Goal: Transaction & Acquisition: Purchase product/service

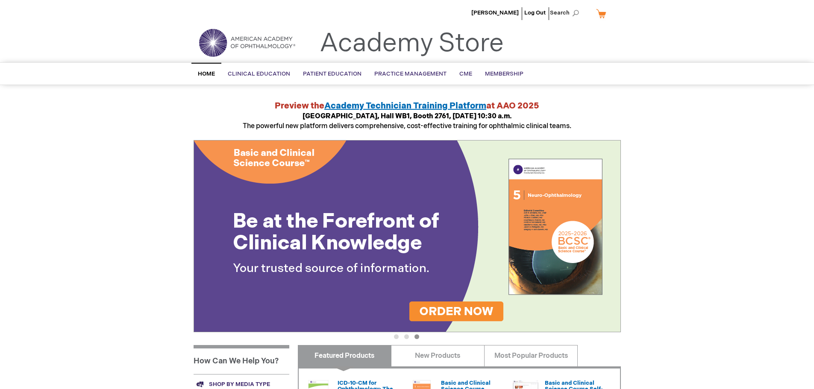
click at [406, 335] on button "2" at bounding box center [406, 337] width 5 height 5
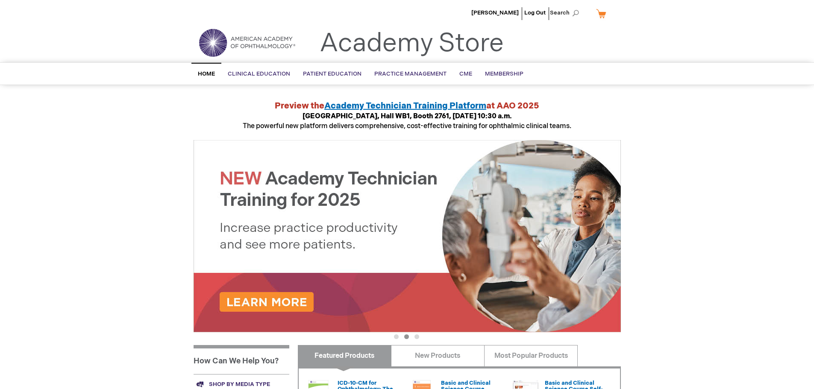
click at [398, 339] on button "1" at bounding box center [396, 337] width 5 height 5
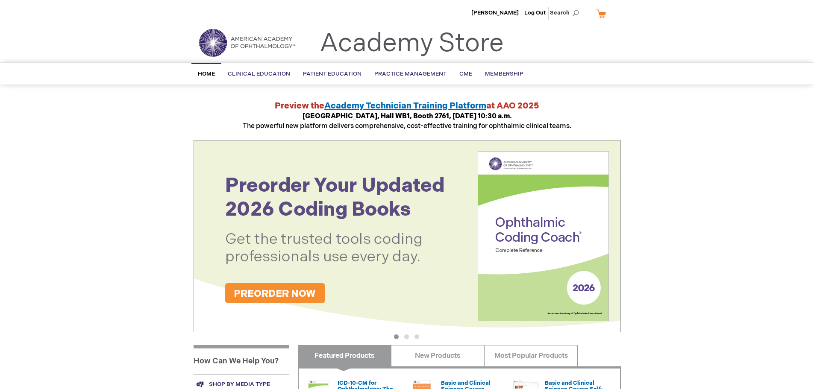
click at [416, 339] on button "3" at bounding box center [417, 337] width 5 height 5
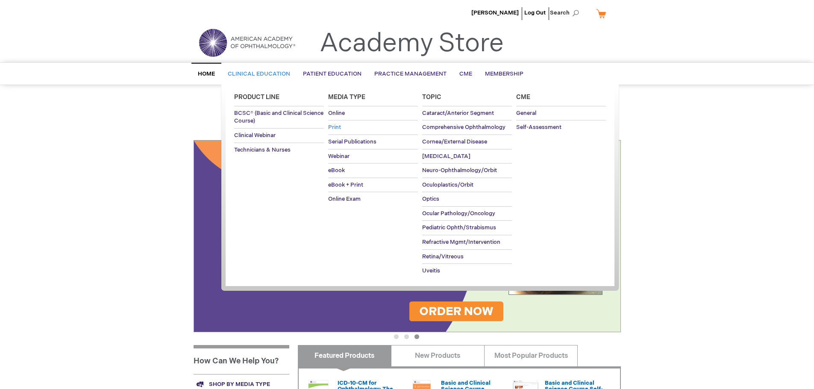
click at [338, 131] on span "Print" at bounding box center [334, 127] width 13 height 7
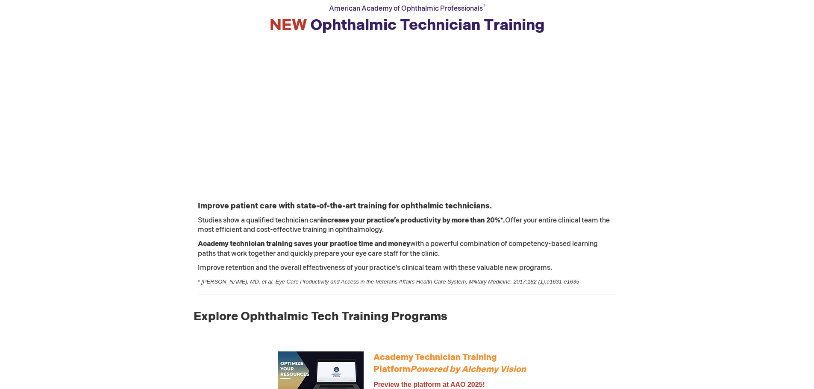
scroll to position [43, 0]
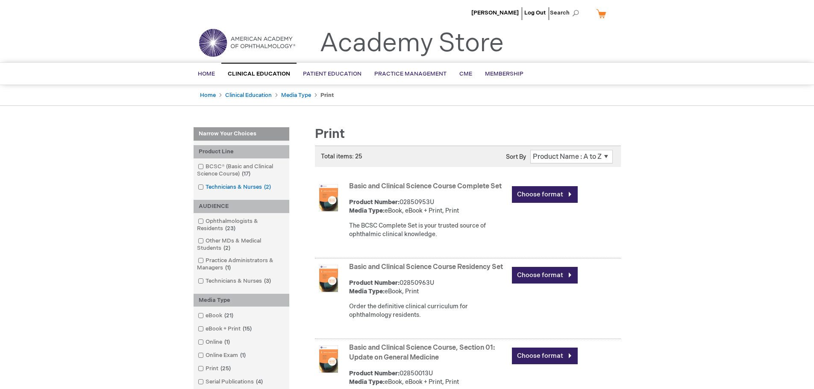
click at [262, 188] on link "Technicians & Nurses 2 items" at bounding box center [235, 187] width 79 height 8
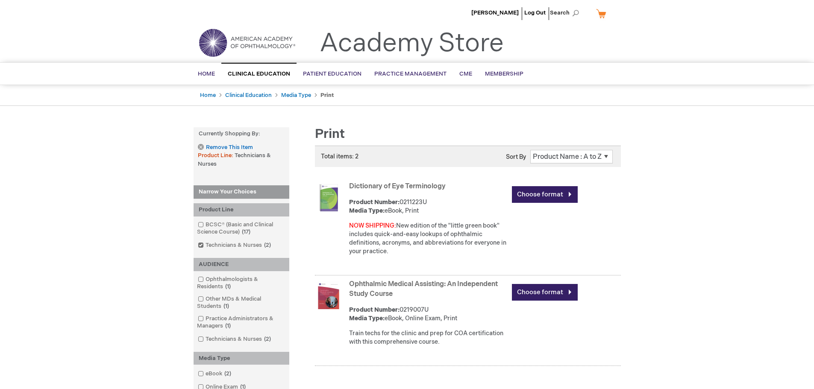
click at [368, 285] on link "Ophthalmic Medical Assisting: An Independent Study Course" at bounding box center [423, 289] width 149 height 18
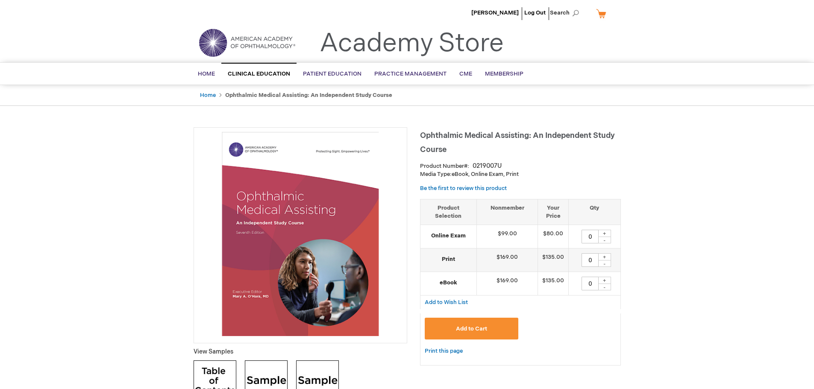
click at [605, 259] on div "+" at bounding box center [604, 256] width 13 height 7
click at [605, 266] on div "-" at bounding box center [604, 263] width 13 height 7
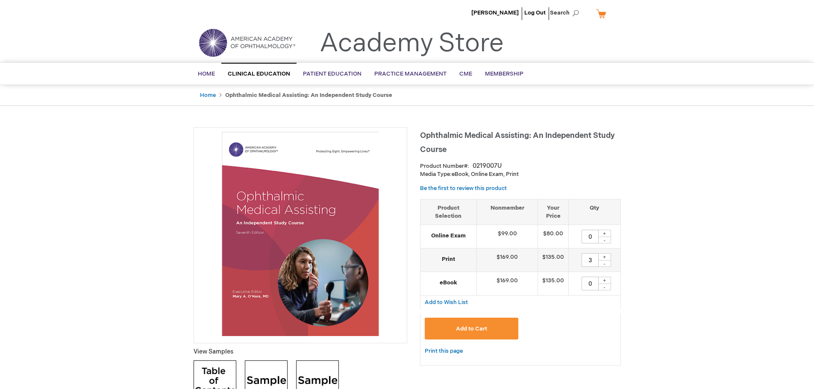
click at [606, 257] on div "+" at bounding box center [604, 256] width 13 height 7
type input "5"
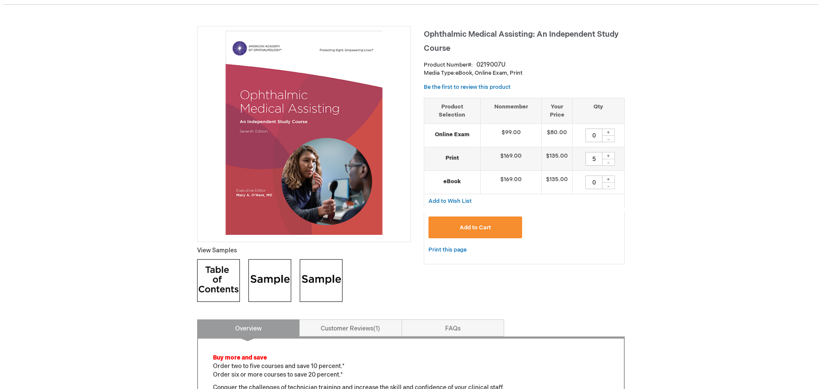
scroll to position [128, 0]
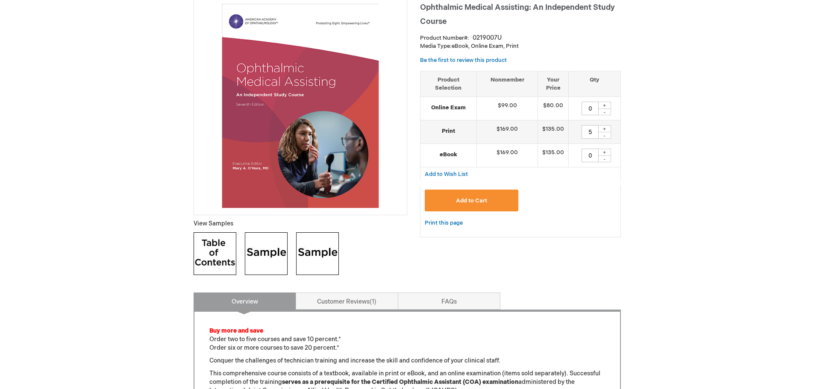
click at [498, 201] on button "Add to Cart" at bounding box center [472, 201] width 94 height 22
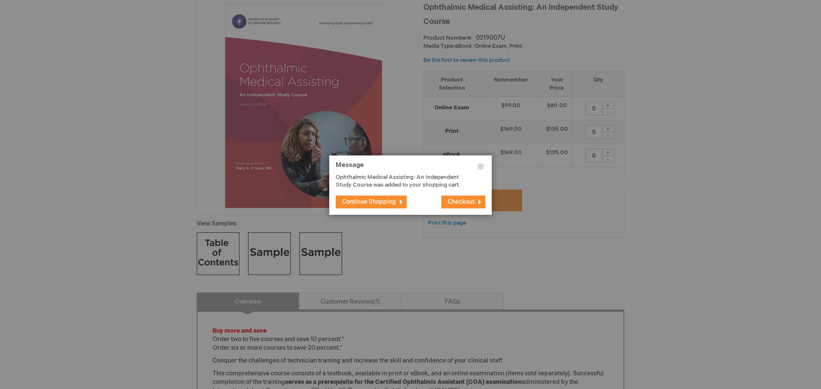
click at [462, 205] on span "Checkout" at bounding box center [460, 201] width 27 height 7
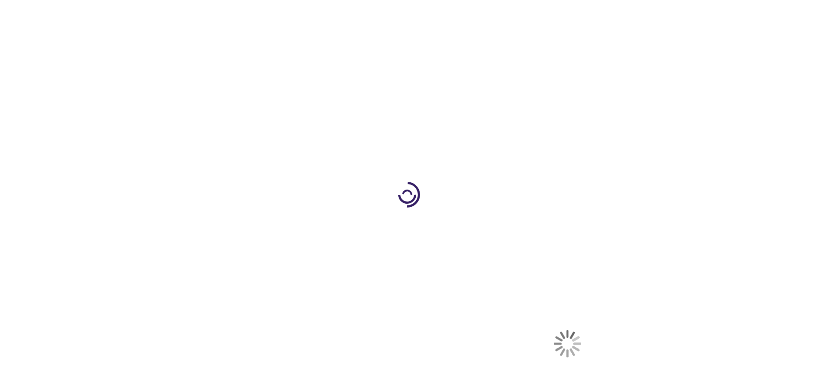
select select "US"
select select "62"
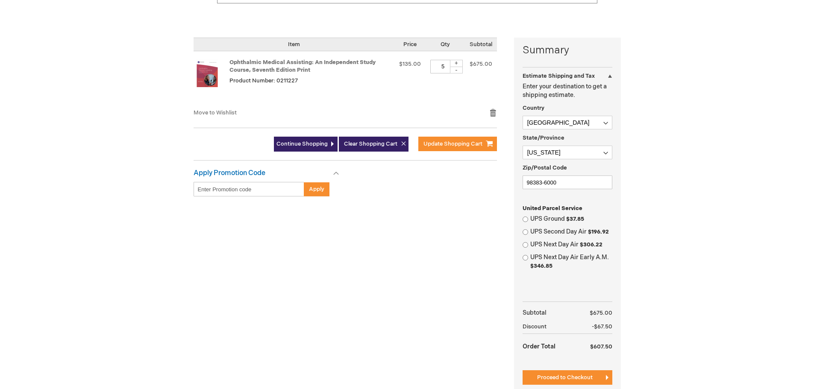
scroll to position [214, 0]
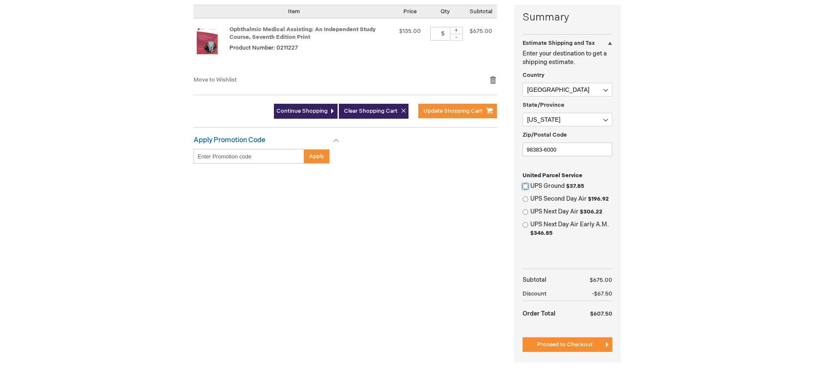
click at [526, 185] on input "UPS Ground $37.85" at bounding box center [526, 187] width 6 height 6
radio input "true"
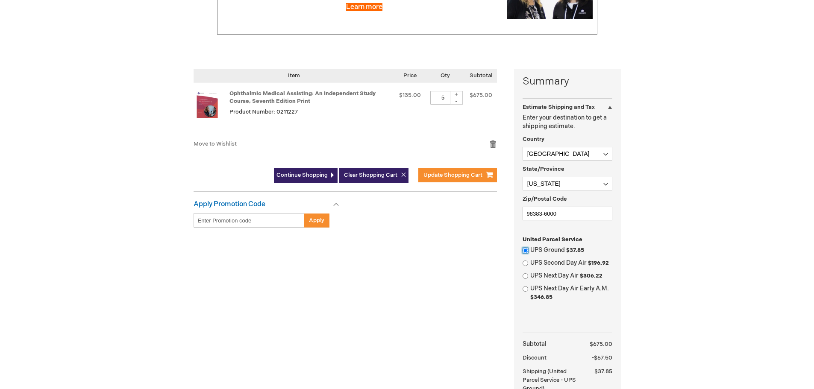
scroll to position [128, 0]
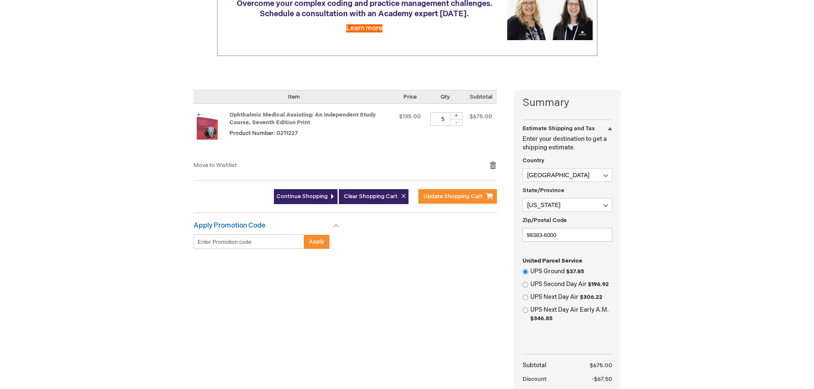
click at [274, 238] on input "Enter discount code" at bounding box center [249, 242] width 111 height 15
type input "OTOLOGIC25"
click at [318, 243] on span "Apply" at bounding box center [316, 241] width 15 height 7
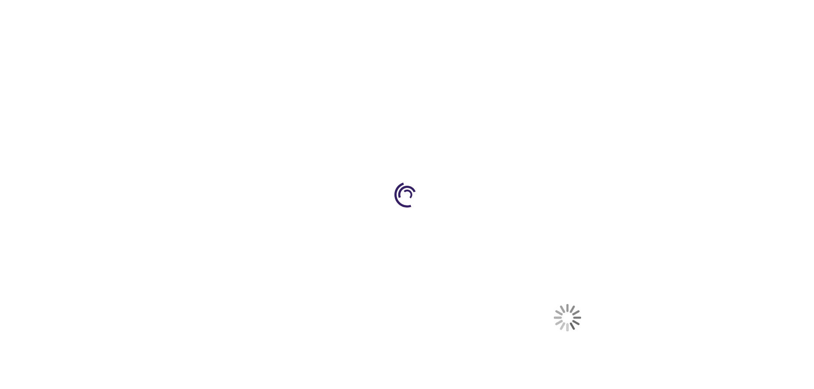
select select "US"
select select "62"
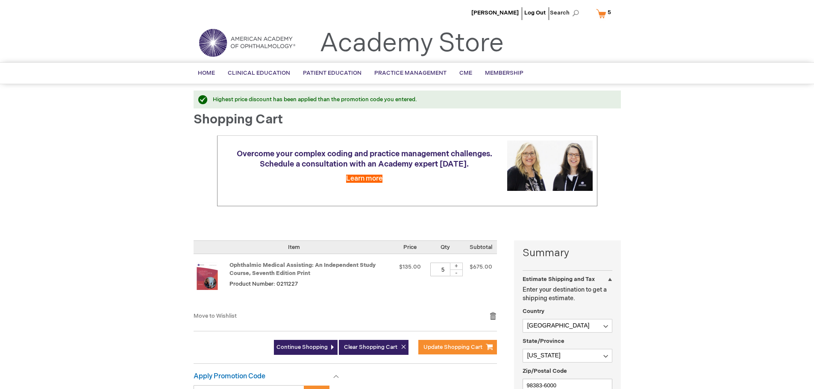
click at [213, 96] on div "Highest price discount has been applied than the promotion code you entered." at bounding box center [413, 100] width 400 height 8
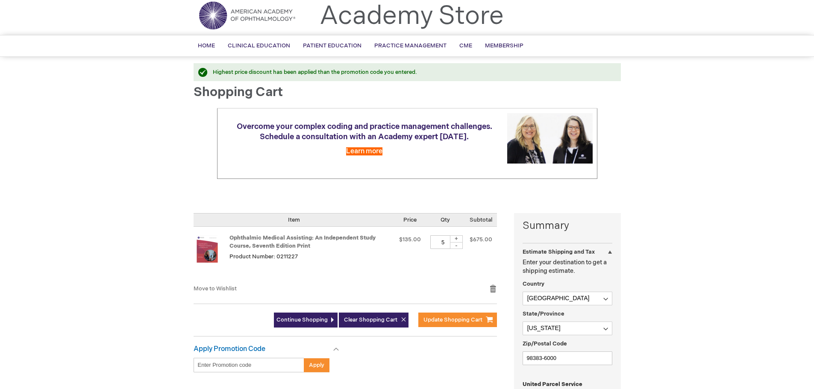
scroll to position [171, 0]
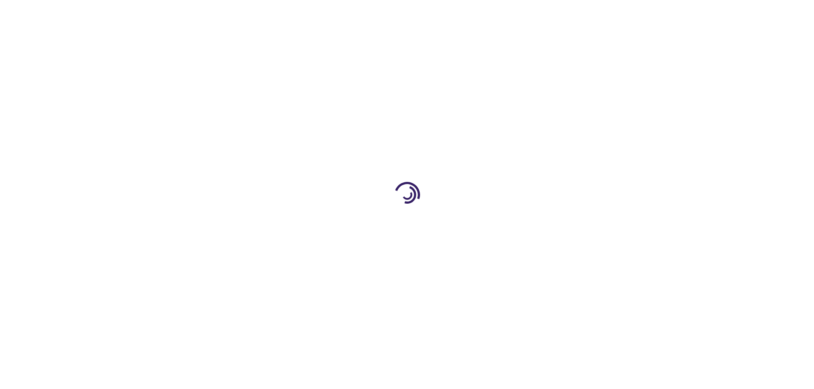
scroll to position [149, 0]
select select "US"
select select "62"
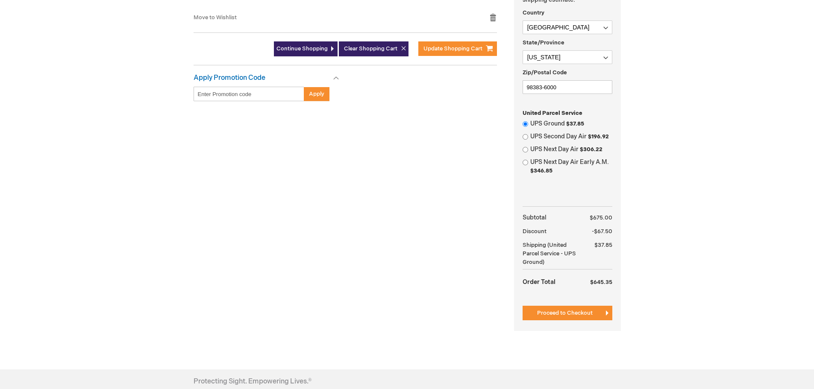
scroll to position [277, 0]
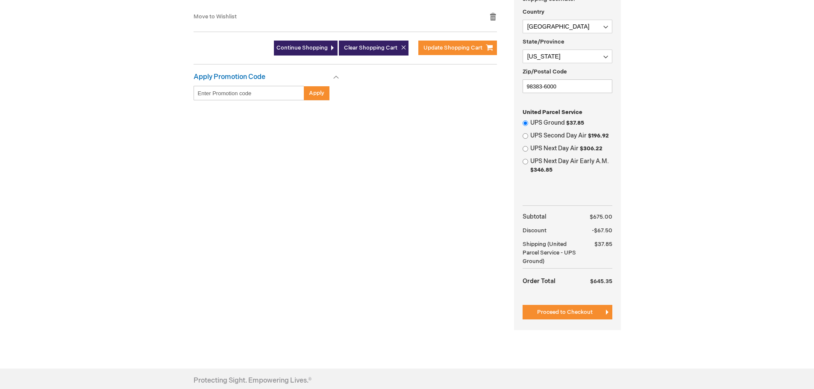
click at [530, 228] on span "Discount" at bounding box center [535, 230] width 24 height 7
click at [609, 232] on span "-$67.50" at bounding box center [602, 230] width 21 height 7
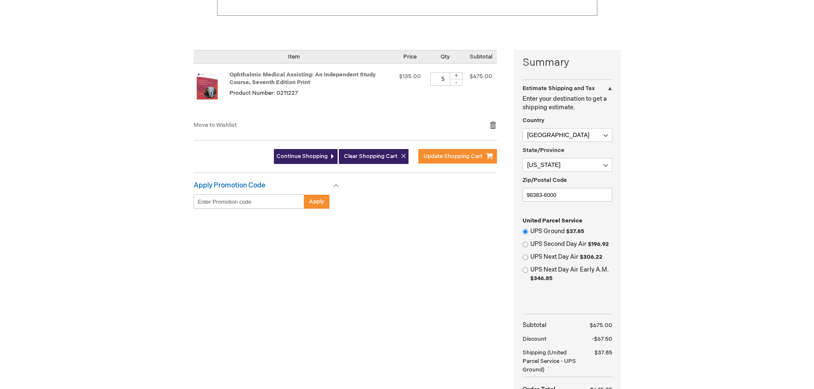
scroll to position [149, 0]
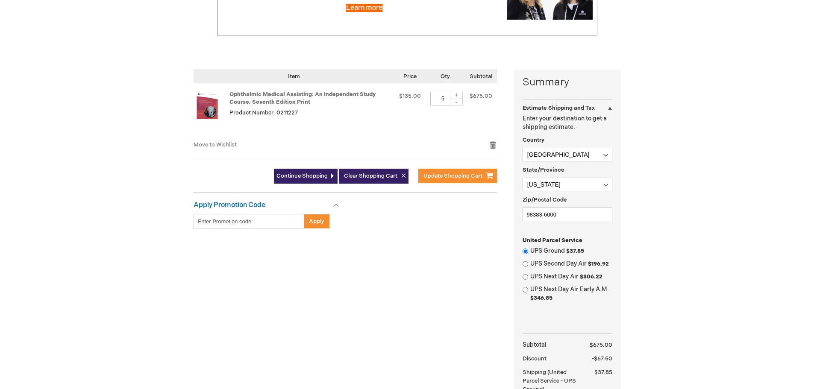
click at [459, 101] on div "-" at bounding box center [456, 102] width 13 height 7
type input "4"
click at [459, 179] on span "Update Shopping Cart" at bounding box center [453, 176] width 59 height 7
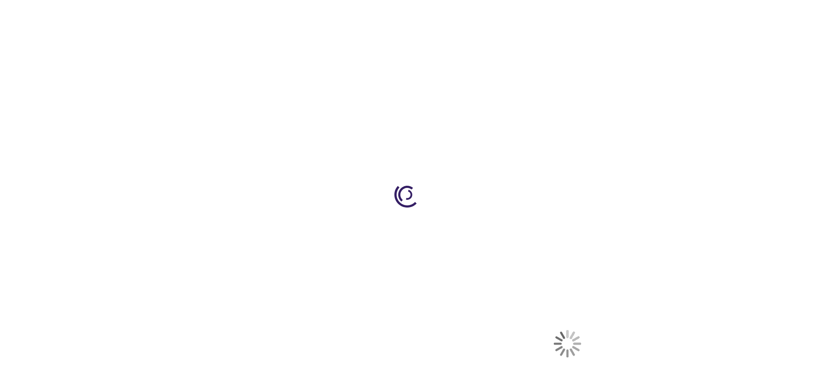
select select "US"
select select "62"
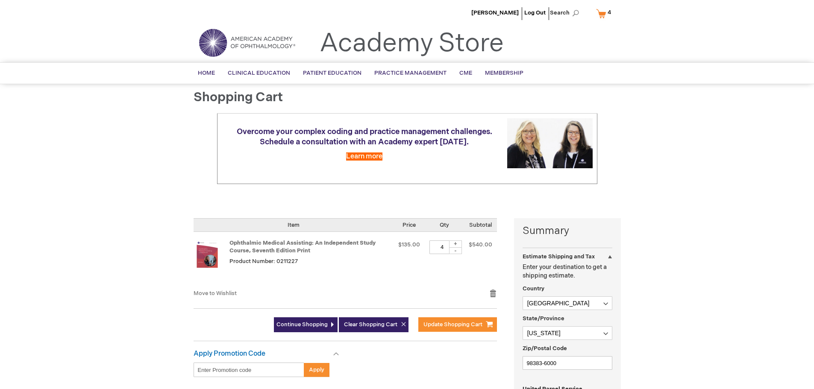
scroll to position [342, 0]
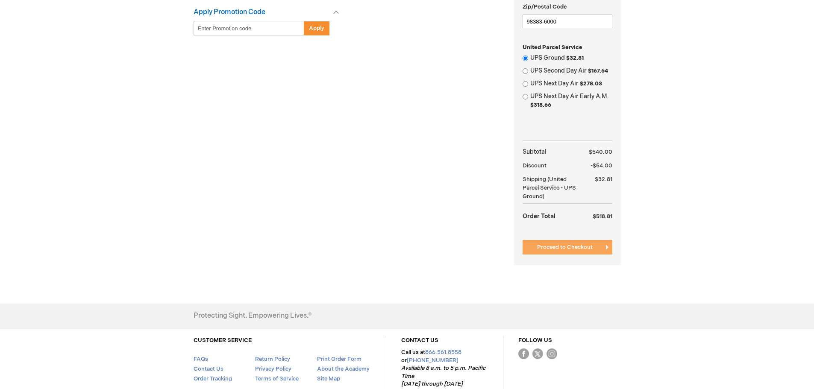
click at [567, 251] on span "Proceed to Checkout" at bounding box center [565, 247] width 56 height 7
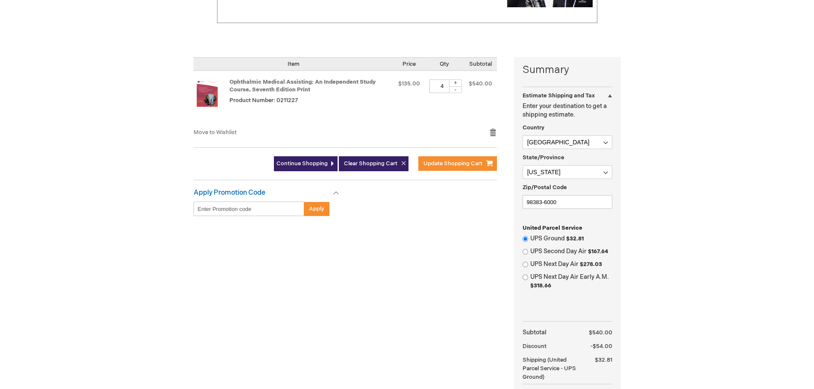
scroll to position [0, 0]
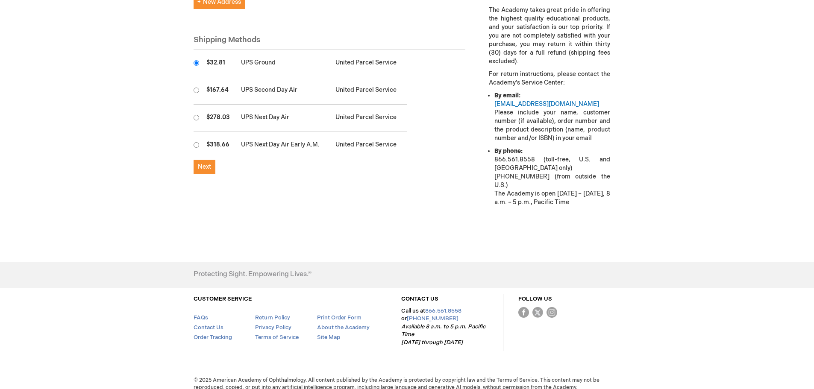
scroll to position [241, 0]
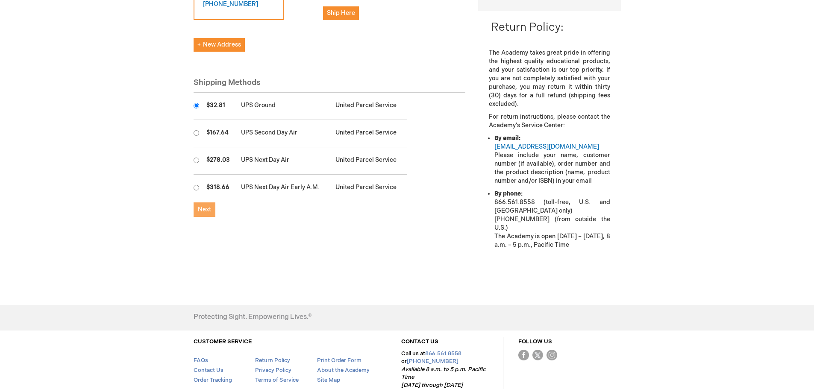
click at [204, 209] on span "Next" at bounding box center [204, 209] width 13 height 7
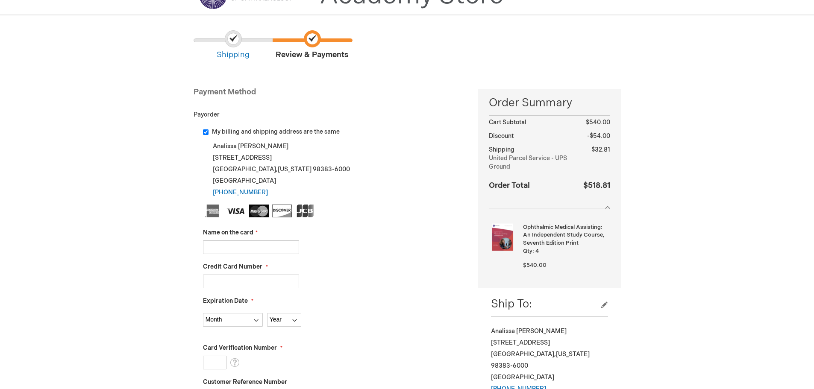
scroll to position [214, 0]
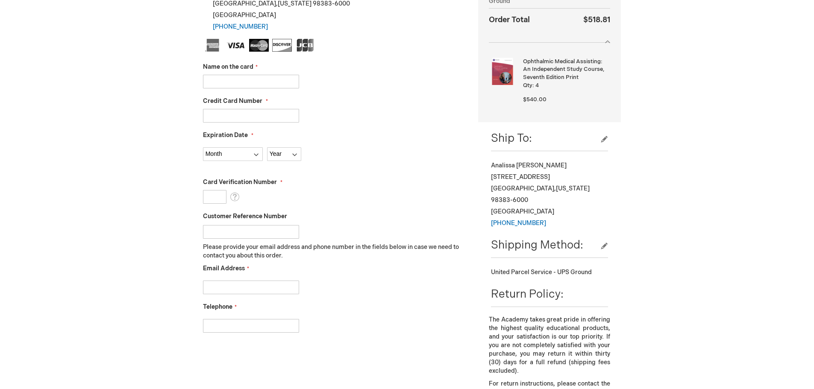
click at [234, 83] on input "Name on the card" at bounding box center [251, 82] width 96 height 14
type input "Seth Bricel"
drag, startPoint x: 240, startPoint y: 96, endPoint x: 242, endPoint y: 117, distance: 21.1
click at [242, 117] on input "Credit Card Number" at bounding box center [251, 116] width 96 height 14
type input "4100400165463954"
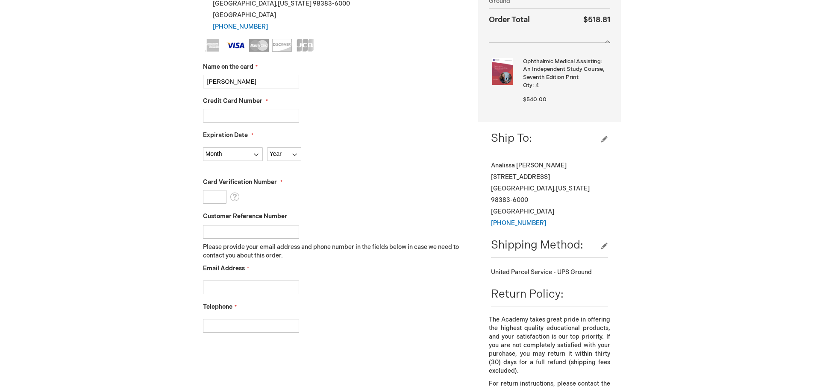
click at [250, 164] on fieldset "Name on the card Seth Bricel Credit Card Number 4100400165463954 Expiration Dat…" at bounding box center [334, 190] width 263 height 303
click at [250, 160] on select "Month 01 - January 02 - February 03 - March 04 - April 05 - May 06 - June 07 - …" at bounding box center [233, 154] width 60 height 14
select select "4"
click at [203, 147] on select "Month 01 - January 02 - February 03 - March 04 - April 05 - May 06 - June 07 - …" at bounding box center [233, 154] width 60 height 14
click at [291, 150] on select "Year 2025 2026 2027 2028 2029 2030 2031 2032 2033 2034 2035" at bounding box center [284, 154] width 34 height 14
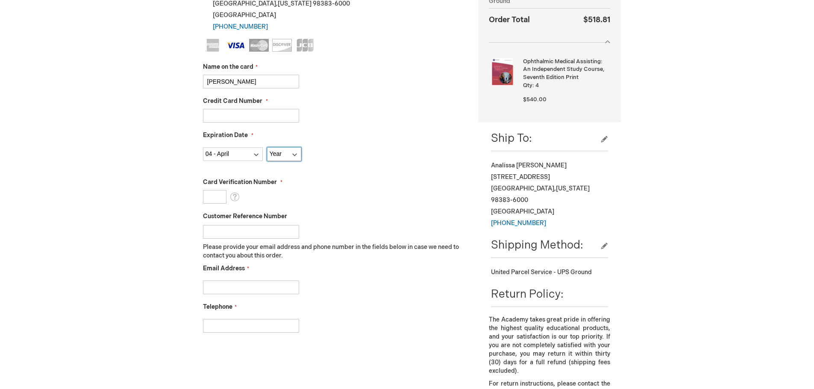
select select "2027"
click at [267, 147] on select "Year 2025 2026 2027 2028 2029 2030 2031 2032 2033 2034 2035" at bounding box center [284, 154] width 34 height 14
click at [216, 198] on input "Card Verification Number" at bounding box center [215, 197] width 24 height 14
type input "291"
click at [243, 288] on input "Email Address" at bounding box center [251, 288] width 96 height 14
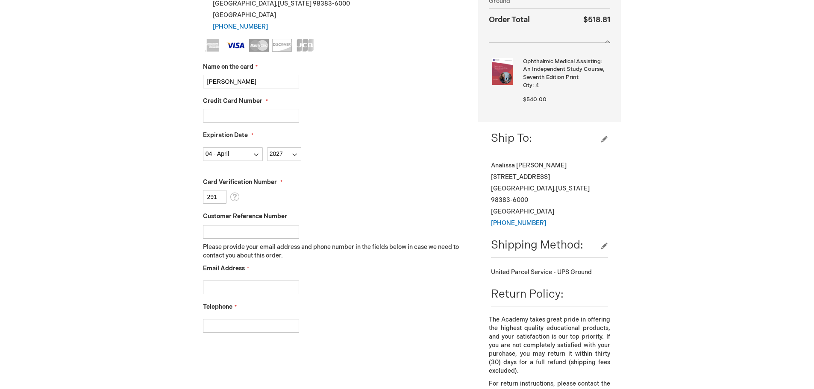
type input "analissa@achieveeye.com"
click at [243, 325] on input "Telephone" at bounding box center [251, 326] width 96 height 14
type input "3606989500"
checkbox input "true"
click at [284, 231] on input "Customer Reference Number" at bounding box center [251, 232] width 96 height 14
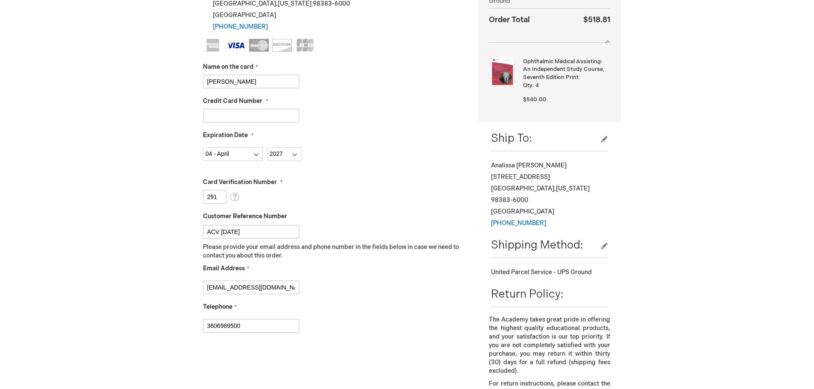
type input "ACV 10.13.2025"
click at [406, 173] on fieldset "Name on the card Seth Bricel Credit Card Number 4100400165463954 Expiration Dat…" at bounding box center [334, 190] width 263 height 303
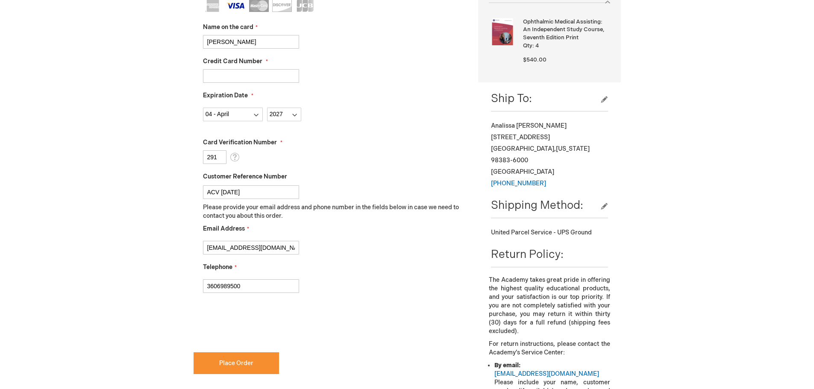
scroll to position [385, 0]
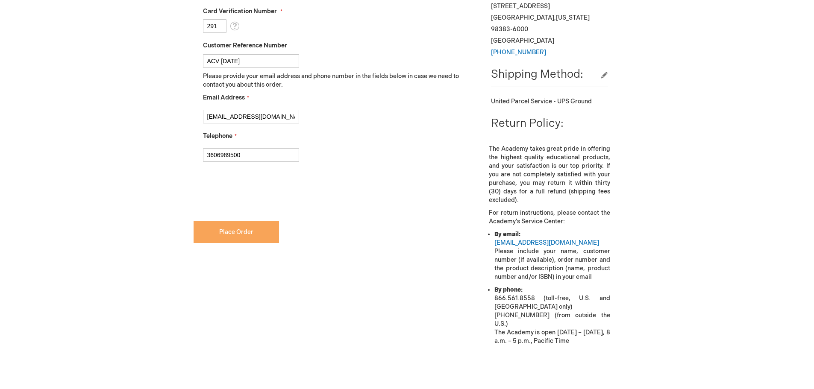
click at [260, 234] on button "Place Order" at bounding box center [236, 232] width 85 height 22
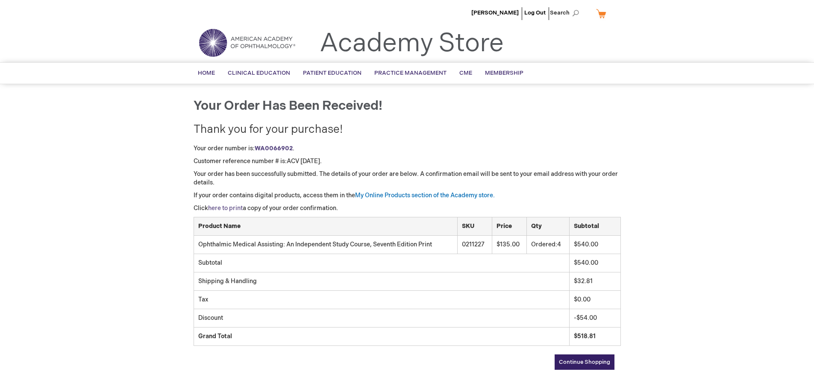
click at [234, 208] on link "here to print" at bounding box center [225, 208] width 35 height 7
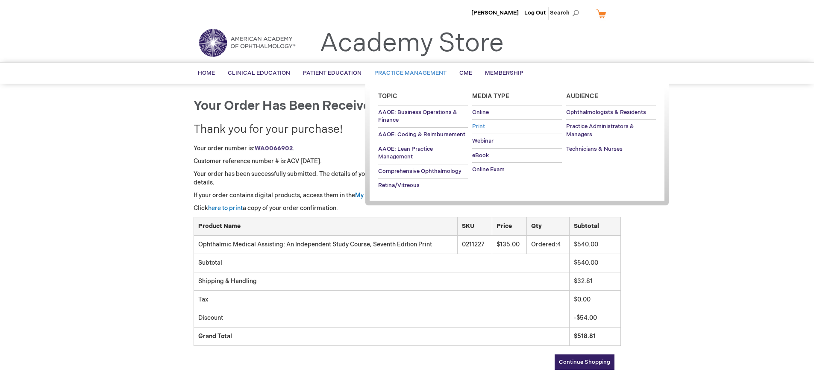
click at [480, 124] on span "Print" at bounding box center [478, 126] width 13 height 7
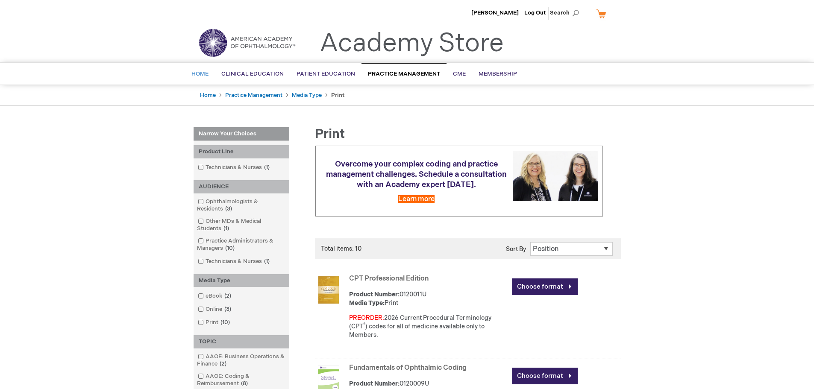
click at [202, 79] on link "Home" at bounding box center [200, 74] width 30 height 21
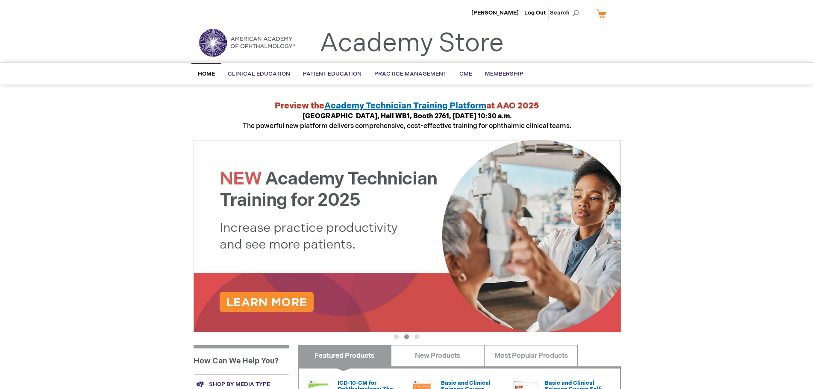
click at [213, 72] on span "Home" at bounding box center [206, 74] width 17 height 7
